Goal: Task Accomplishment & Management: Complete application form

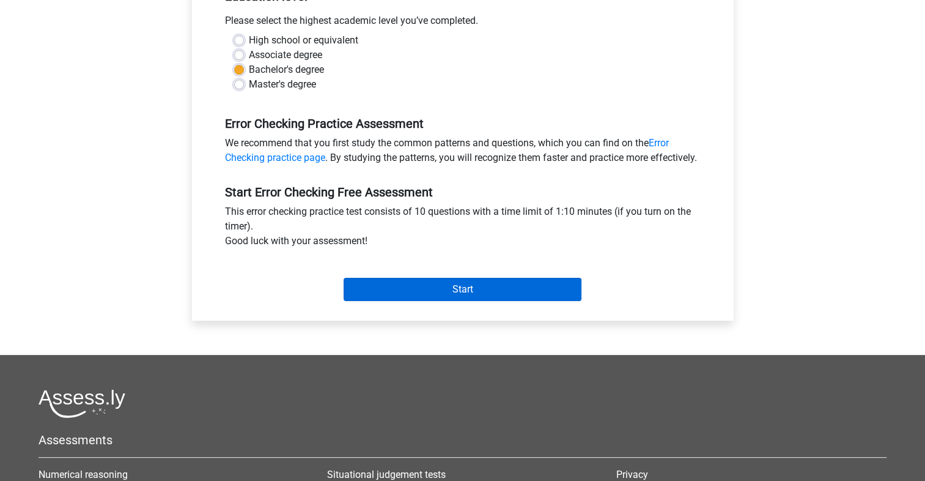
scroll to position [275, 0]
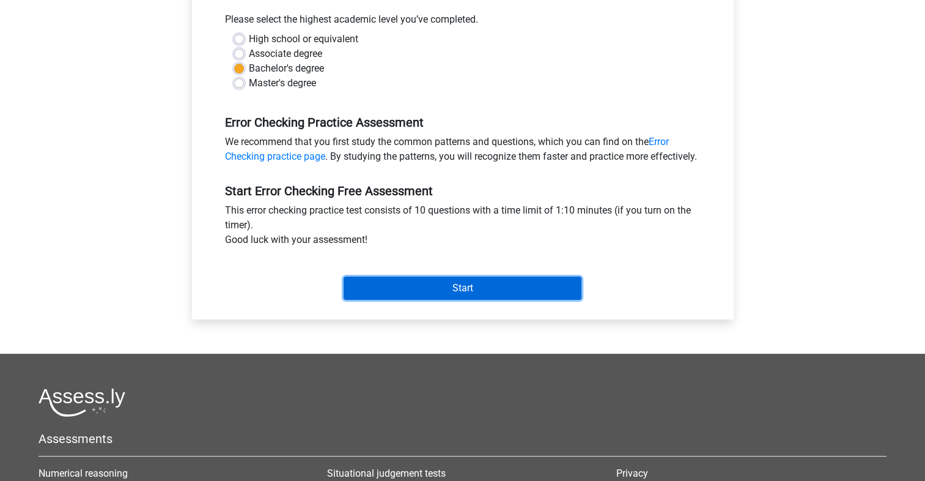
click at [458, 300] on input "Start" at bounding box center [463, 287] width 238 height 23
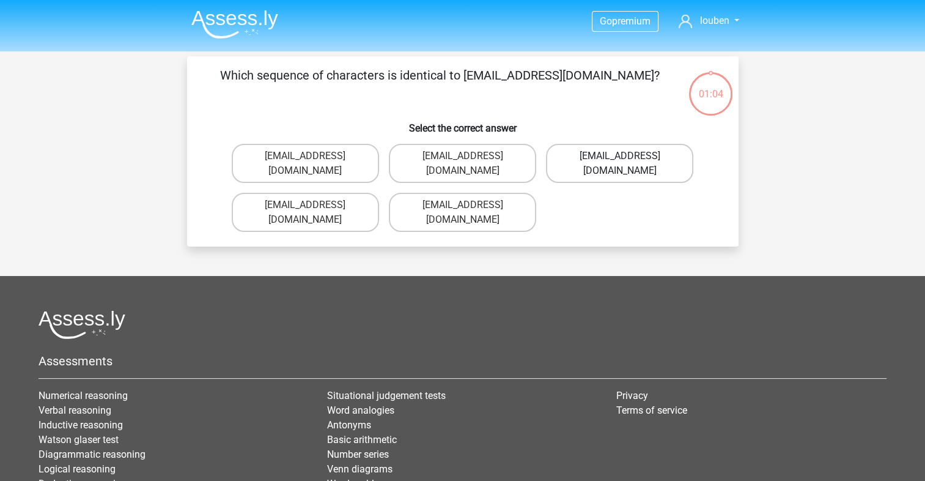
click at [594, 161] on label "Evie_Meade@joinmail.com.uk" at bounding box center [619, 163] width 147 height 39
click at [620, 161] on input "Evie_Meade@joinmail.com.uk" at bounding box center [624, 160] width 8 height 8
radio input "true"
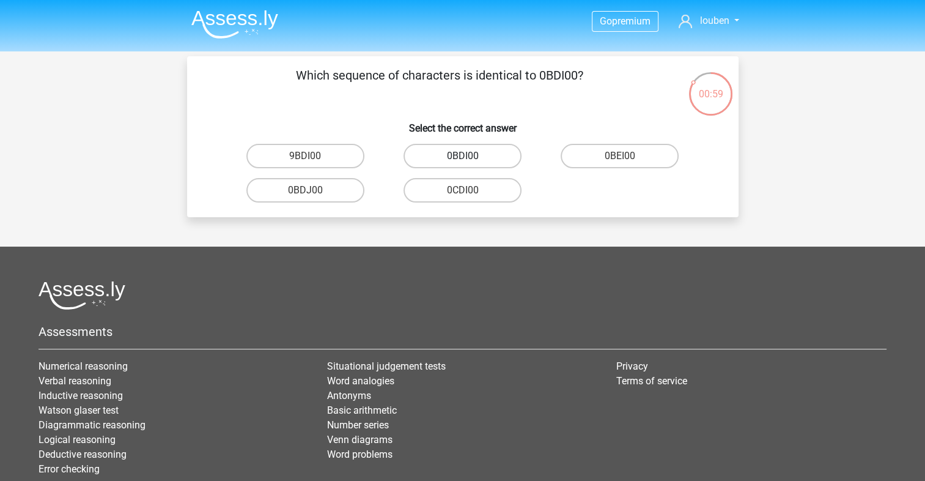
click at [458, 160] on label "0BDI00" at bounding box center [463, 156] width 118 height 24
click at [462, 160] on input "0BDI00" at bounding box center [466, 160] width 8 height 8
radio input "true"
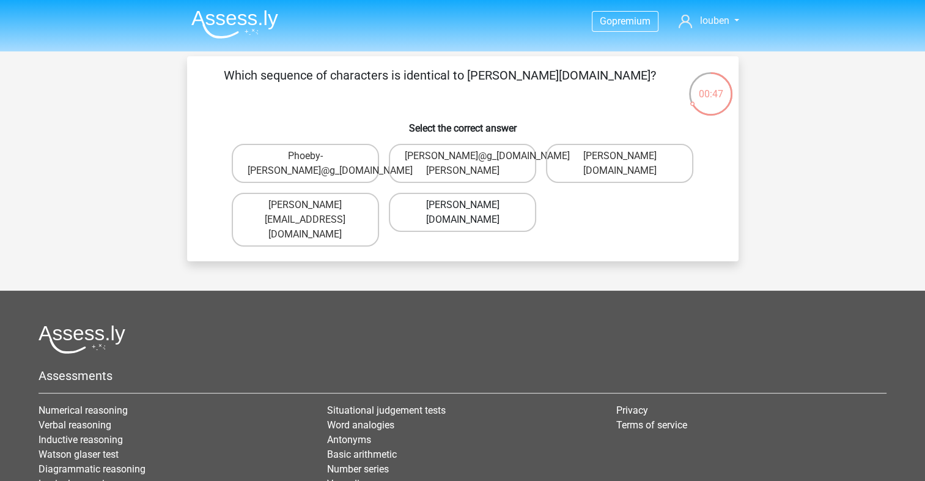
click at [476, 216] on label "Phoebe-Patterson@g_mail.gr" at bounding box center [462, 212] width 147 height 39
click at [470, 213] on input "Phoebe-Patterson@g_mail.gr" at bounding box center [466, 209] width 8 height 8
radio input "true"
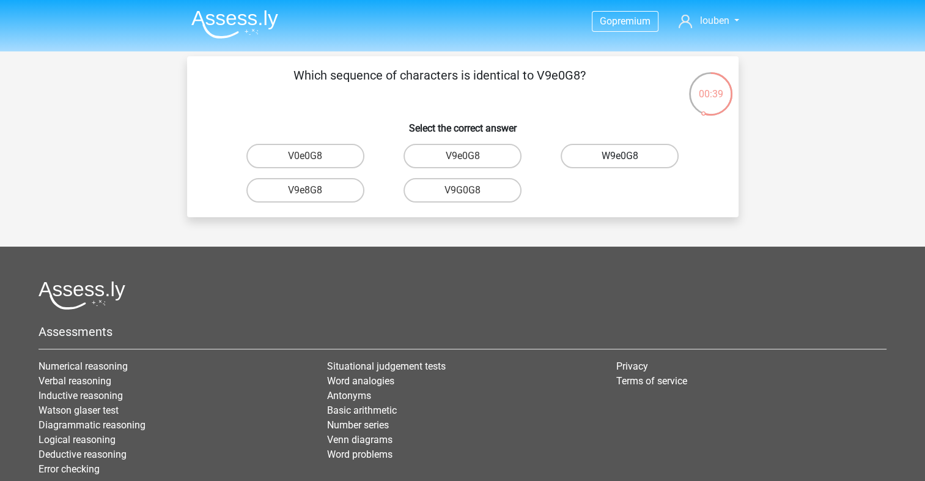
click at [613, 160] on label "W9e0G8" at bounding box center [620, 156] width 118 height 24
click at [620, 160] on input "W9e0G8" at bounding box center [624, 160] width 8 height 8
radio input "true"
click at [329, 194] on label "91051S" at bounding box center [305, 190] width 118 height 24
click at [313, 194] on input "91051S" at bounding box center [309, 194] width 8 height 8
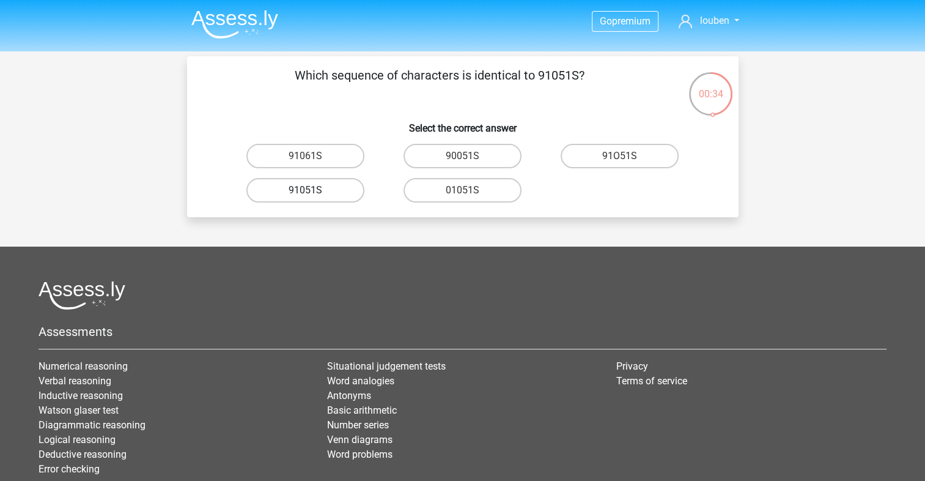
radio input "true"
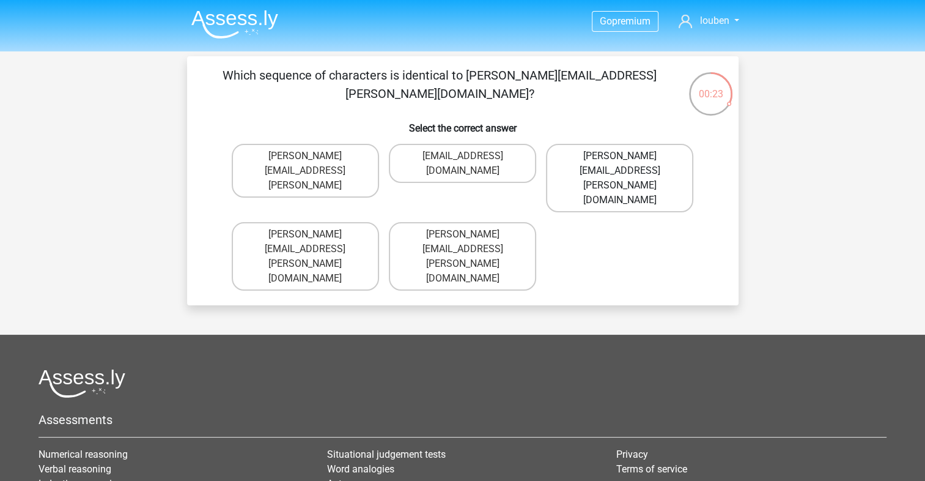
click at [641, 152] on label "Connor.Paterson@mailme.com" at bounding box center [619, 178] width 147 height 68
click at [628, 156] on input "Connor.Paterson@mailme.com" at bounding box center [624, 160] width 8 height 8
radio input "true"
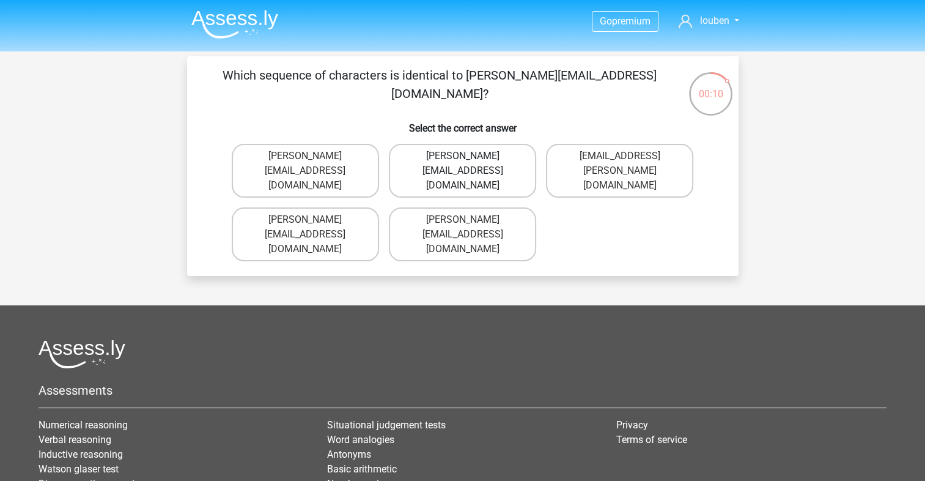
click at [508, 169] on label "[PERSON_NAME][EMAIL_ADDRESS][DOMAIN_NAME]" at bounding box center [462, 171] width 147 height 54
click at [470, 164] on input "[PERSON_NAME][EMAIL_ADDRESS][DOMAIN_NAME]" at bounding box center [466, 160] width 8 height 8
radio input "true"
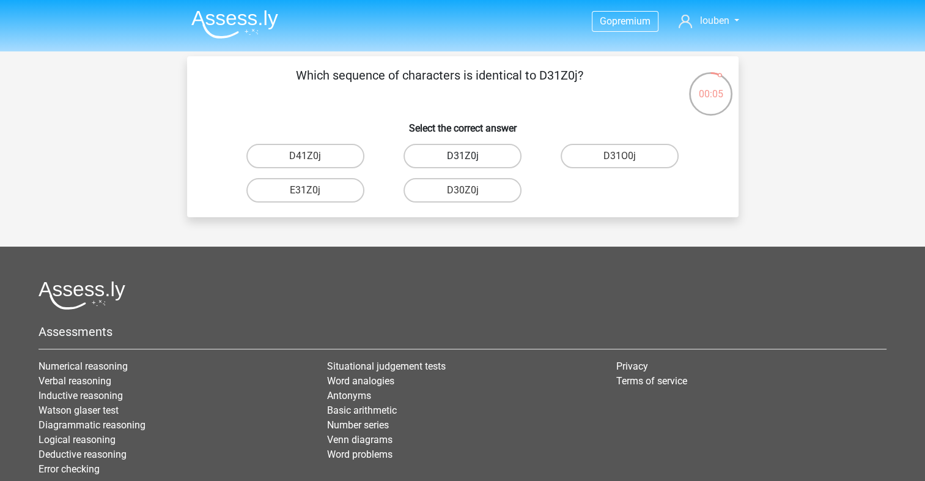
click at [459, 155] on label "D31Z0j" at bounding box center [463, 156] width 118 height 24
click at [462, 156] on input "D31Z0j" at bounding box center [466, 160] width 8 height 8
radio input "true"
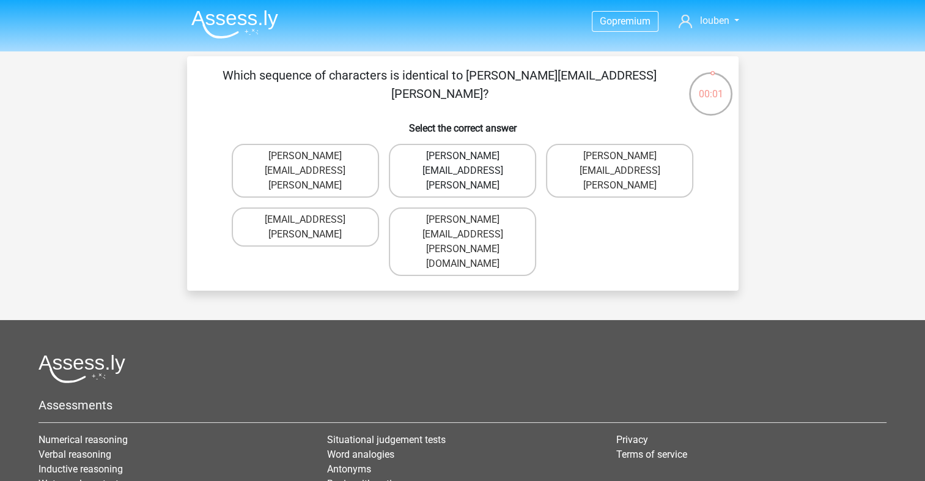
click at [457, 158] on label "[PERSON_NAME][EMAIL_ADDRESS][PERSON_NAME]" at bounding box center [462, 171] width 147 height 54
click at [462, 158] on input "[PERSON_NAME][EMAIL_ADDRESS][PERSON_NAME]" at bounding box center [466, 160] width 8 height 8
radio input "true"
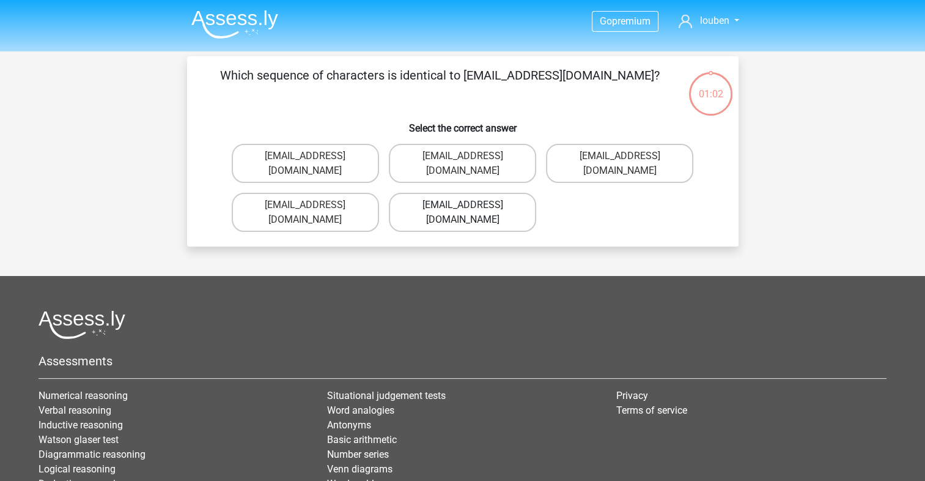
click at [461, 193] on label "Evie_Meade@jointmail.com.uk" at bounding box center [462, 212] width 147 height 39
click at [462, 205] on input "Evie_Meade@jointmail.com.uk" at bounding box center [466, 209] width 8 height 8
radio input "true"
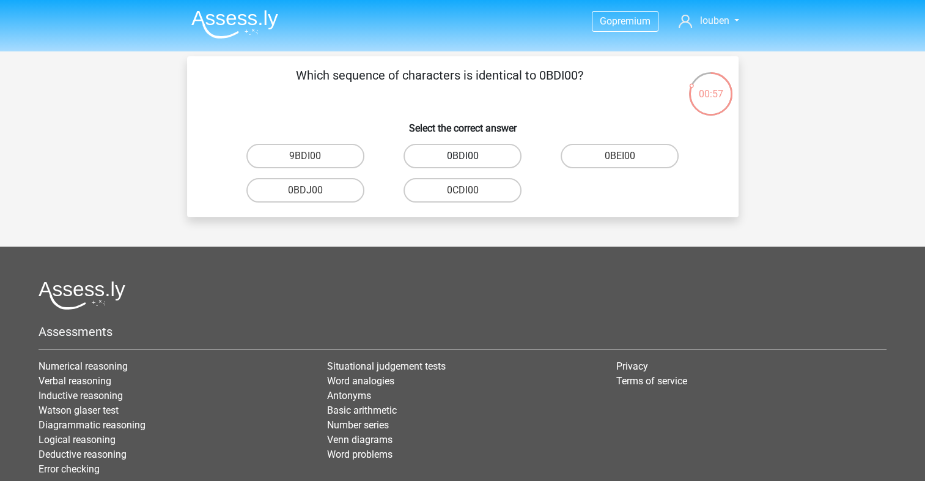
click at [439, 157] on label "0BDI00" at bounding box center [463, 156] width 118 height 24
click at [462, 157] on input "0BDI00" at bounding box center [466, 160] width 8 height 8
radio input "true"
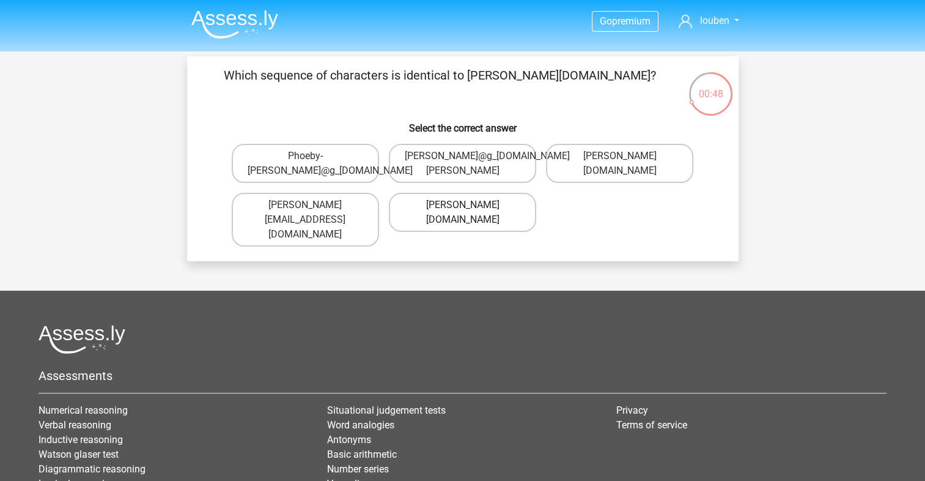
click at [499, 224] on label "Phoebe-Patterson@g_mail.gr" at bounding box center [462, 212] width 147 height 39
click at [470, 213] on input "Phoebe-Patterson@g_mail.gr" at bounding box center [466, 209] width 8 height 8
radio input "true"
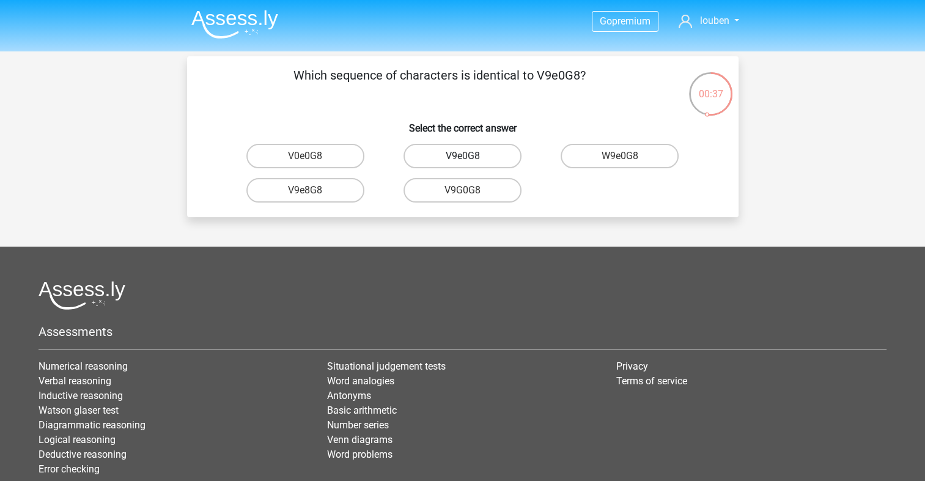
click at [489, 154] on label "V9e0G8" at bounding box center [463, 156] width 118 height 24
click at [470, 156] on input "V9e0G8" at bounding box center [466, 160] width 8 height 8
radio input "true"
click at [335, 194] on label "91051S" at bounding box center [305, 190] width 118 height 24
click at [313, 194] on input "91051S" at bounding box center [309, 194] width 8 height 8
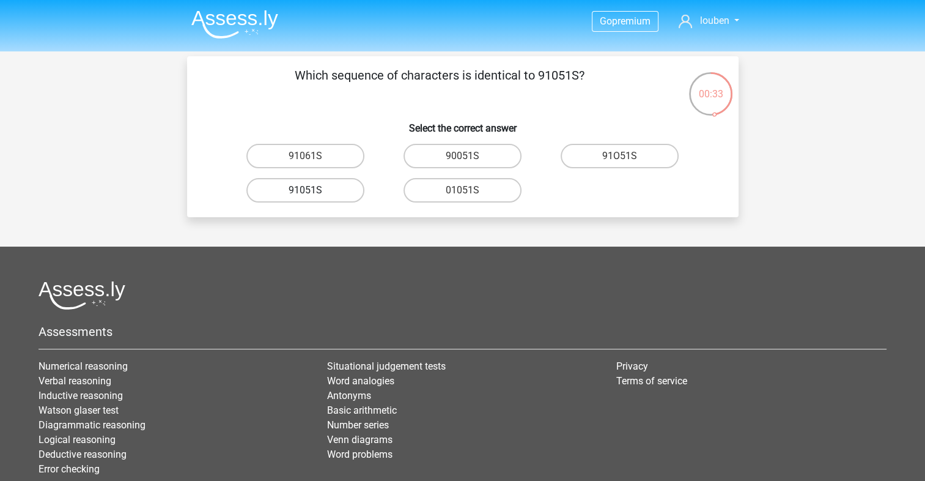
radio input "true"
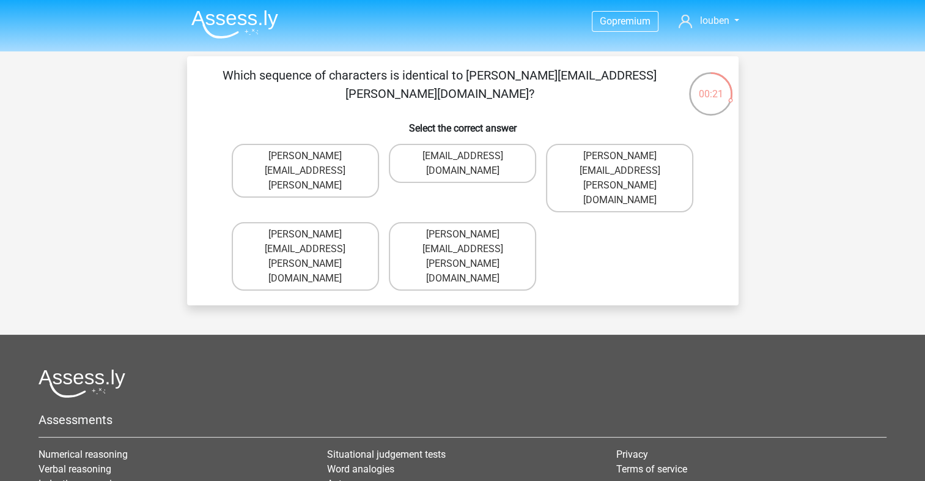
click at [464, 157] on input "Conor.Paterson@mailme.com" at bounding box center [466, 160] width 8 height 8
radio input "true"
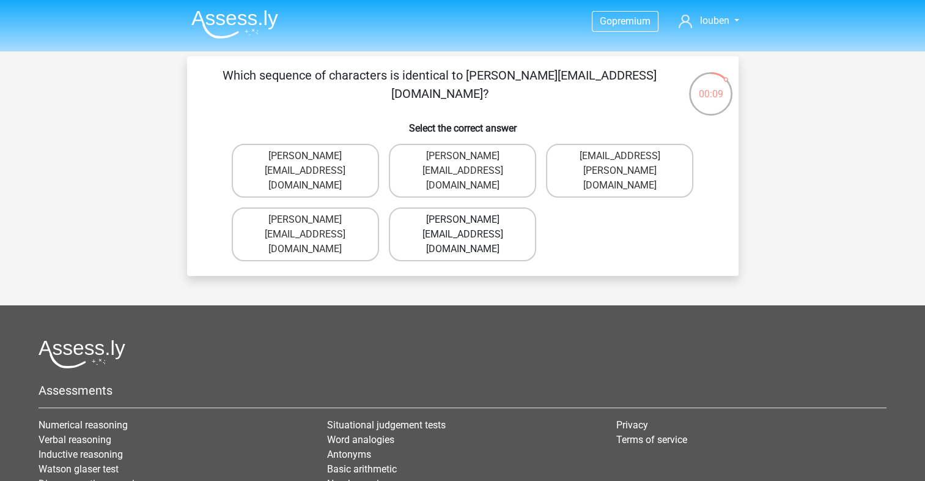
click at [516, 211] on label "Ava-Carroll@mailme.uk.com" at bounding box center [462, 234] width 147 height 54
click at [470, 220] on input "Ava-Carroll@mailme.uk.com" at bounding box center [466, 224] width 8 height 8
radio input "true"
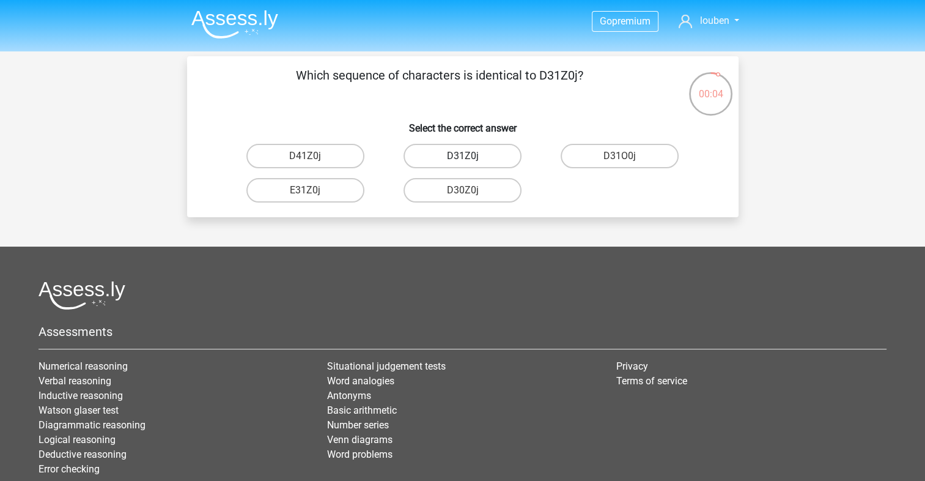
click at [454, 160] on label "D31Z0j" at bounding box center [463, 156] width 118 height 24
click at [462, 160] on input "D31Z0j" at bounding box center [466, 160] width 8 height 8
radio input "true"
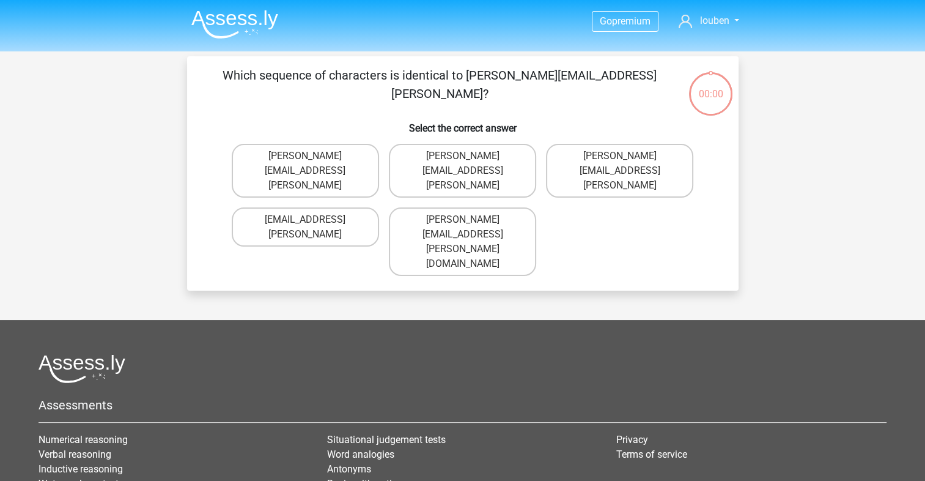
click at [516, 207] on label "[PERSON_NAME][EMAIL_ADDRESS][PERSON_NAME][DOMAIN_NAME]" at bounding box center [462, 241] width 147 height 68
click at [470, 220] on input "[PERSON_NAME][EMAIL_ADDRESS][PERSON_NAME][DOMAIN_NAME]" at bounding box center [466, 224] width 8 height 8
radio input "true"
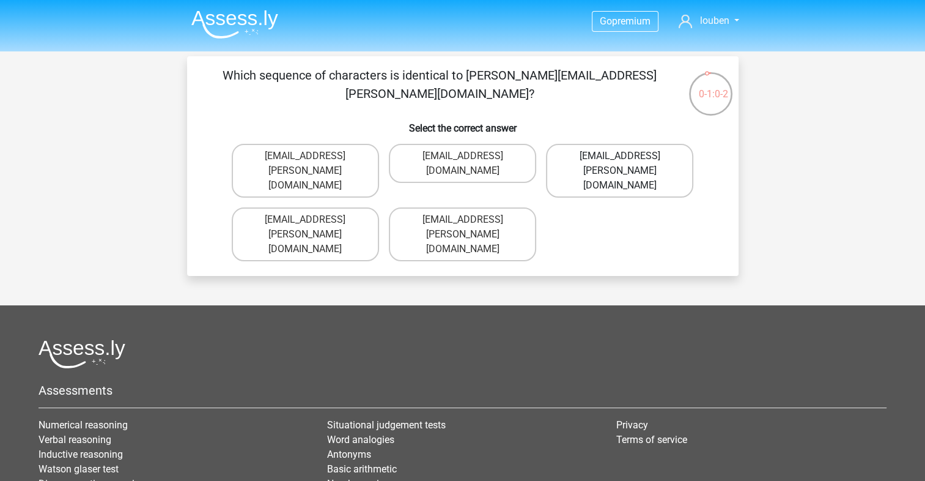
click at [574, 160] on label "[EMAIL_ADDRESS][PERSON_NAME][DOMAIN_NAME]" at bounding box center [619, 171] width 147 height 54
click at [620, 160] on input "[EMAIL_ADDRESS][PERSON_NAME][DOMAIN_NAME]" at bounding box center [624, 160] width 8 height 8
radio input "true"
